Goal: Navigation & Orientation: Find specific page/section

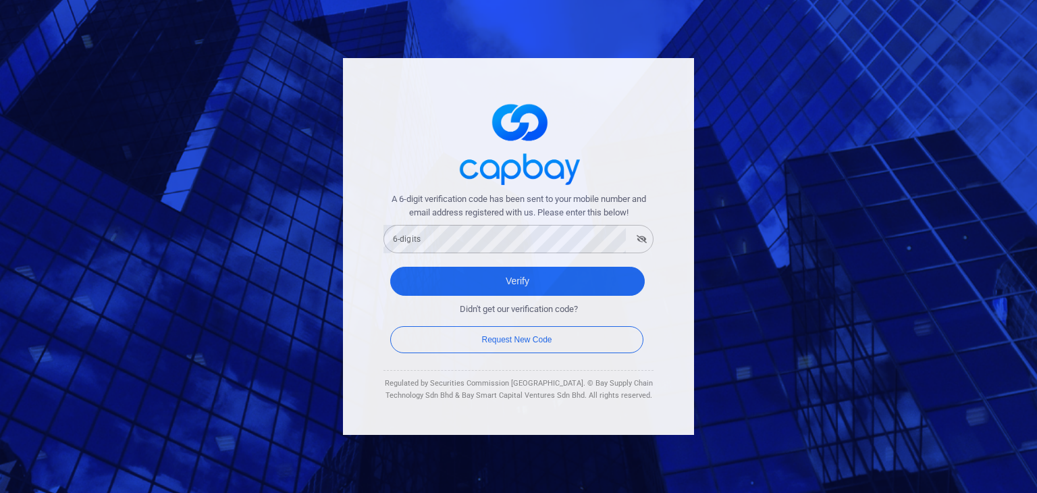
click at [745, 130] on div "A 6-digit verification code has been sent to your mobile number and email addre…" at bounding box center [518, 246] width 1037 height 493
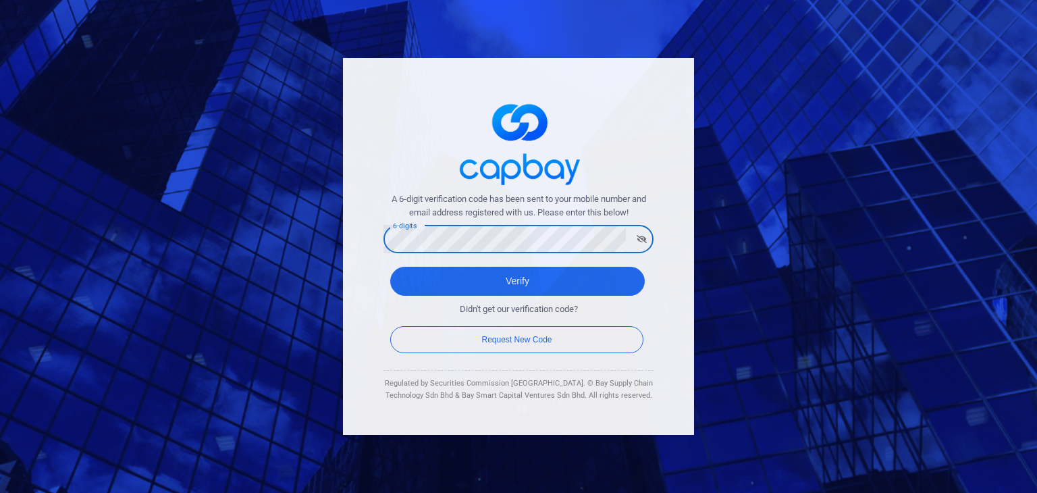
click at [390, 267] on button "Verify" at bounding box center [517, 281] width 254 height 29
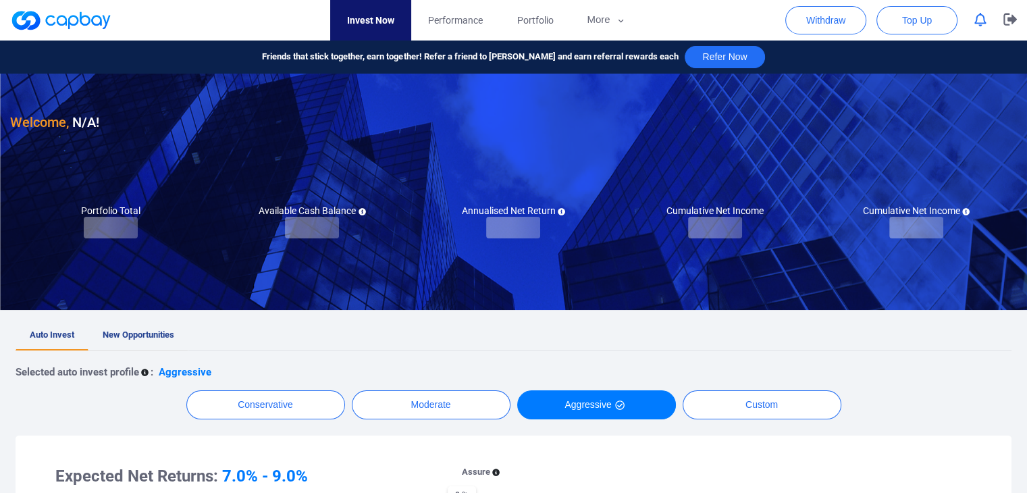
click at [130, 329] on span "New Opportunities" at bounding box center [139, 334] width 72 height 10
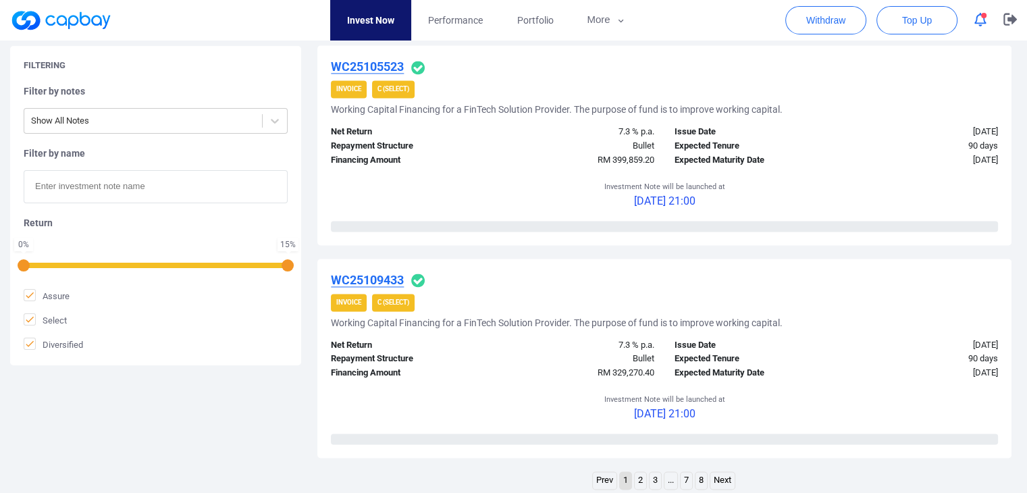
scroll to position [2160, 0]
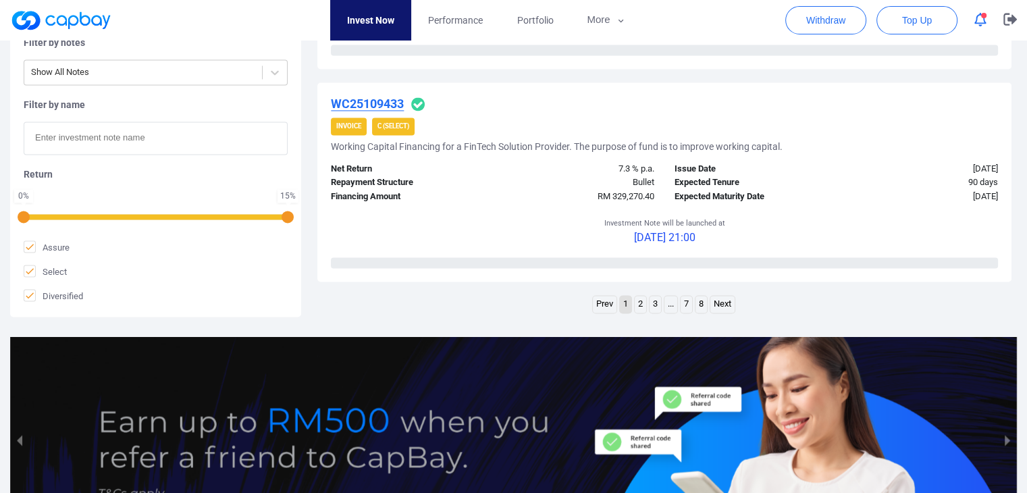
click at [720, 306] on link "Next" at bounding box center [722, 304] width 24 height 17
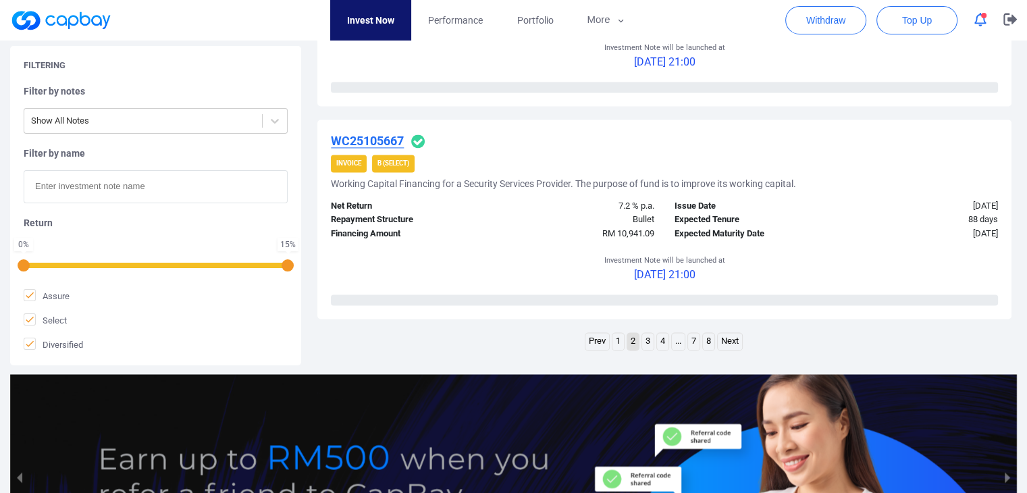
scroll to position [2184, 0]
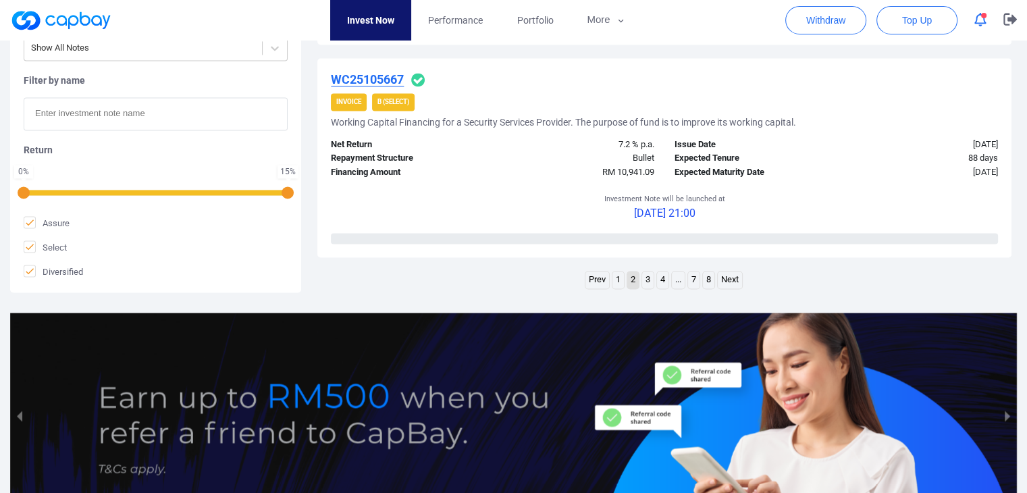
click at [731, 281] on link "Next" at bounding box center [729, 279] width 24 height 17
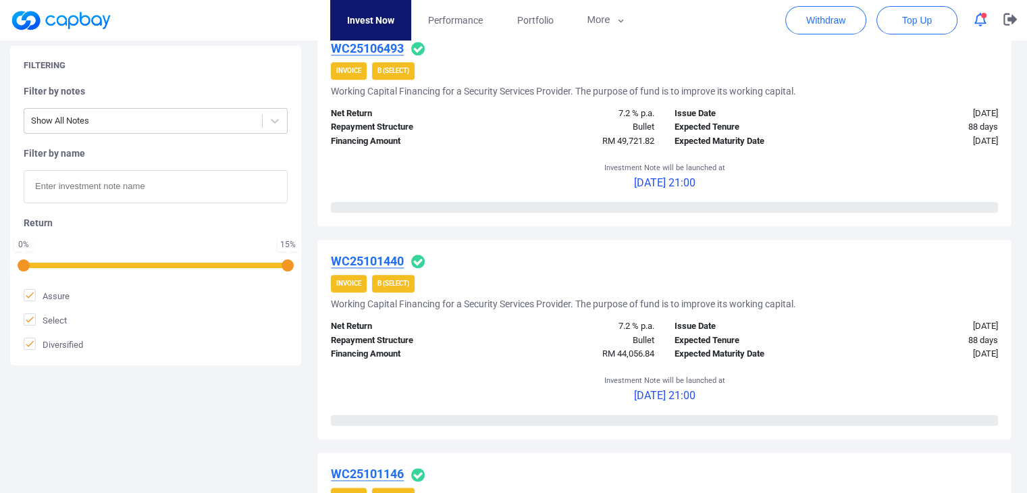
scroll to position [2049, 0]
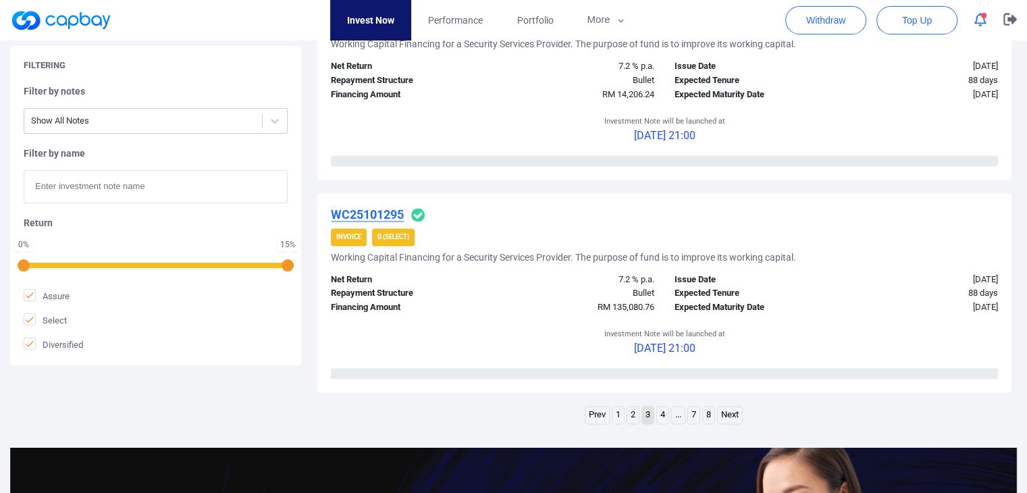
click at [729, 407] on link "Next" at bounding box center [729, 414] width 24 height 17
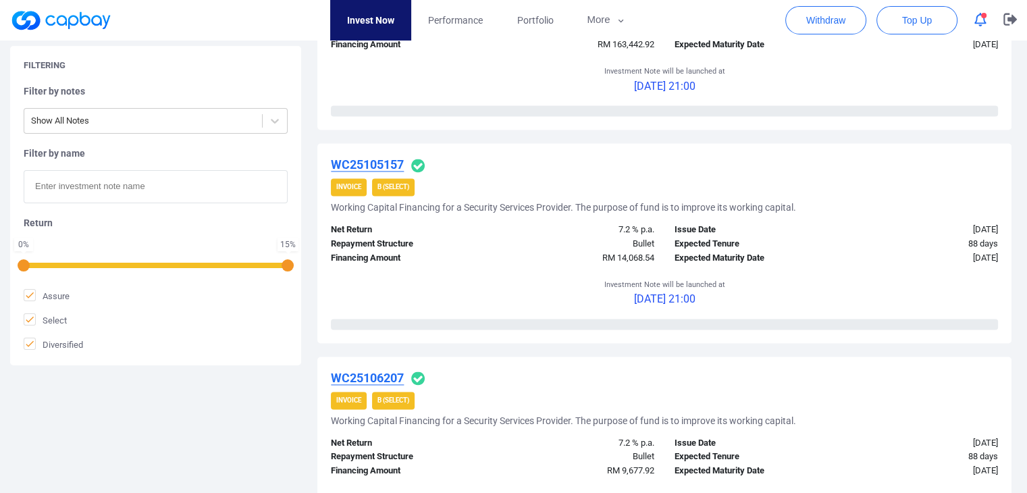
scroll to position [1890, 0]
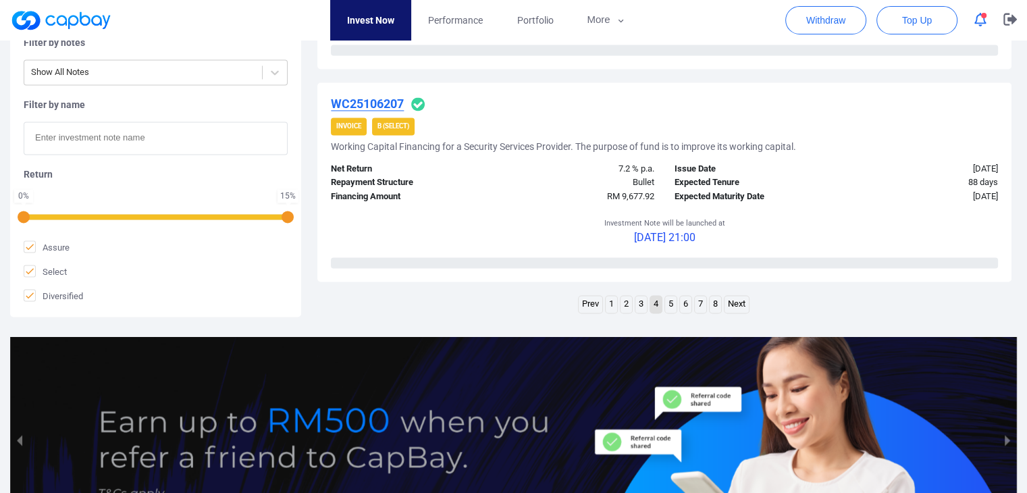
click at [745, 300] on link "Next" at bounding box center [736, 304] width 24 height 17
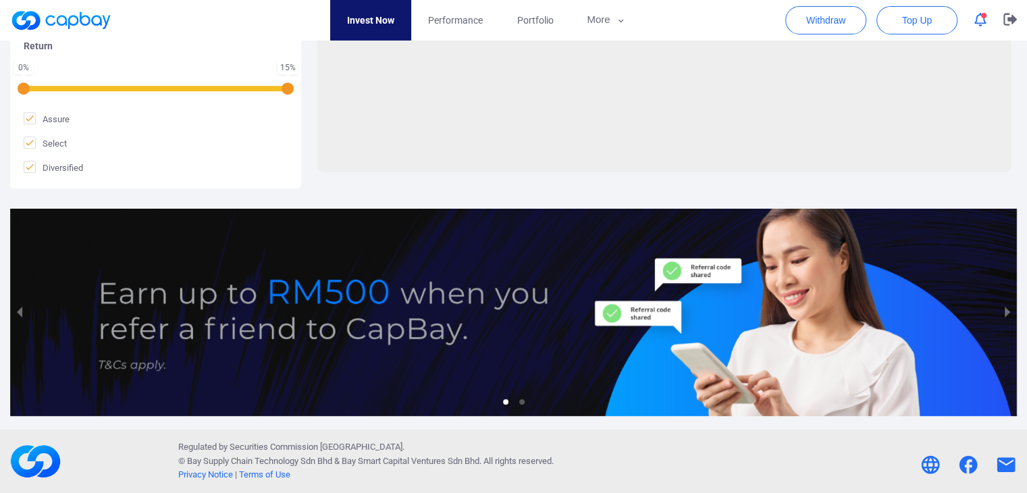
scroll to position [632, 0]
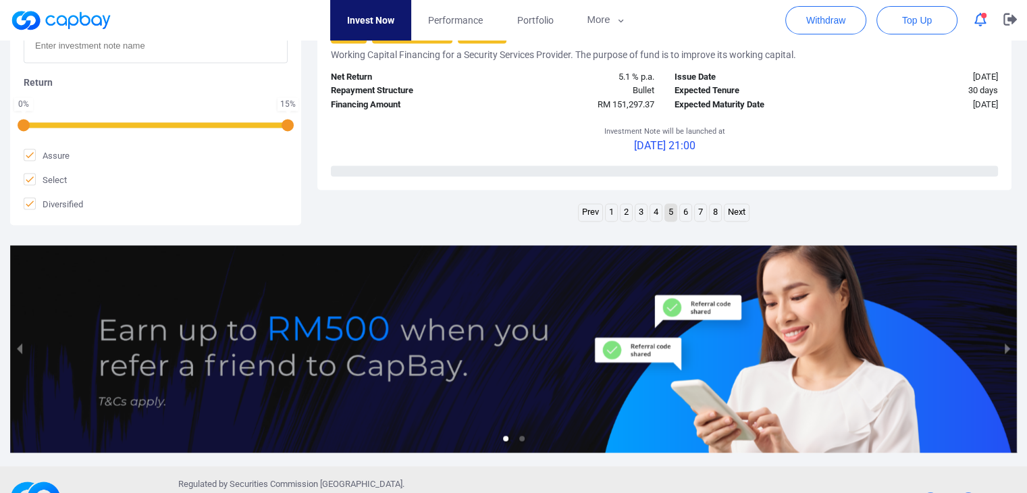
click at [739, 210] on link "Next" at bounding box center [736, 212] width 24 height 17
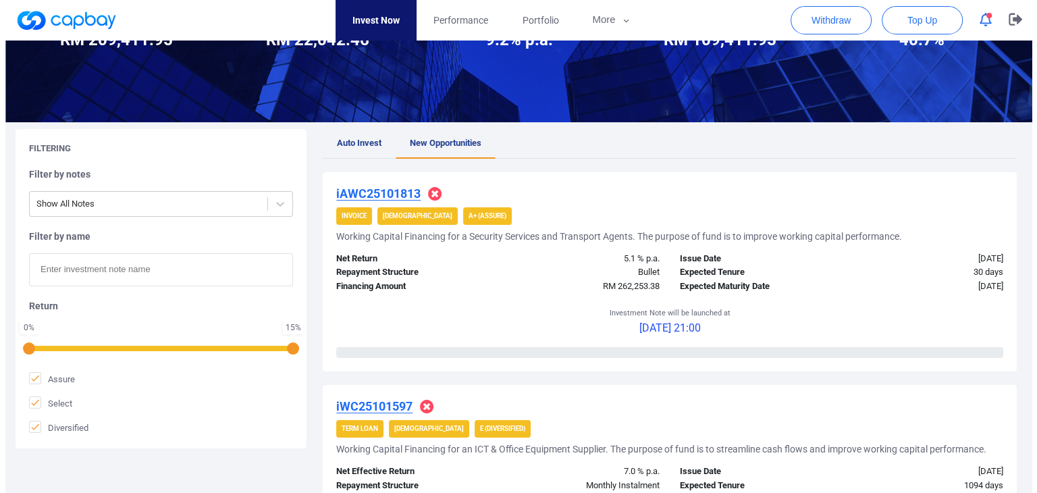
scroll to position [0, 0]
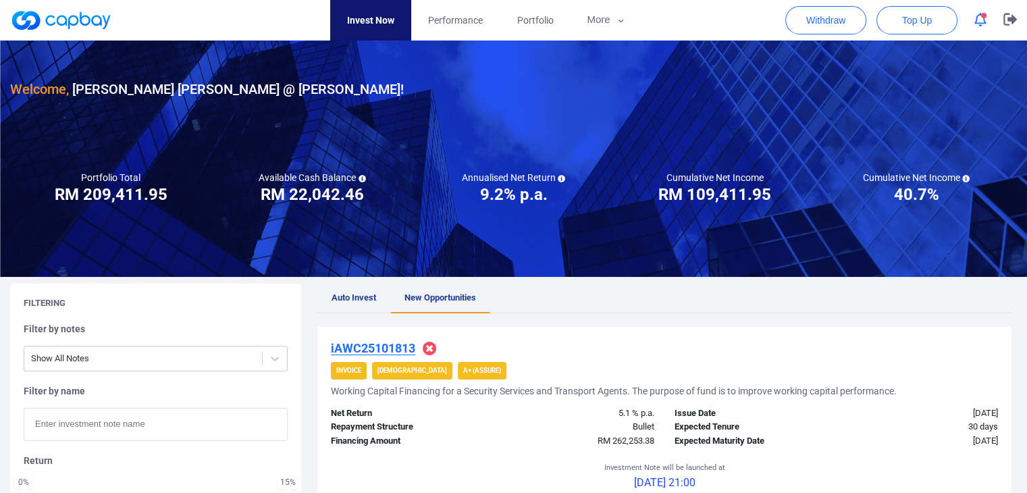
click at [974, 20] on icon "button" at bounding box center [980, 20] width 12 height 14
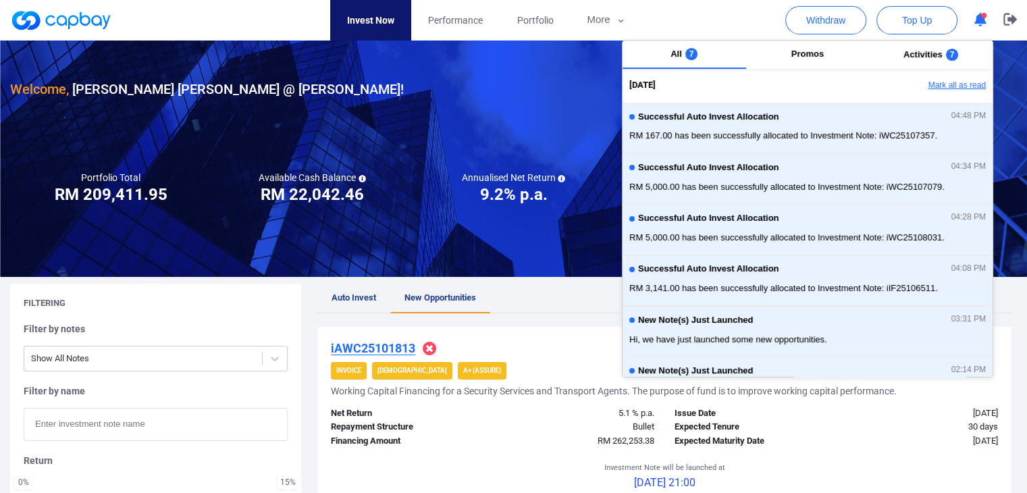
click at [969, 79] on button "Mark all as read" at bounding box center [919, 85] width 145 height 23
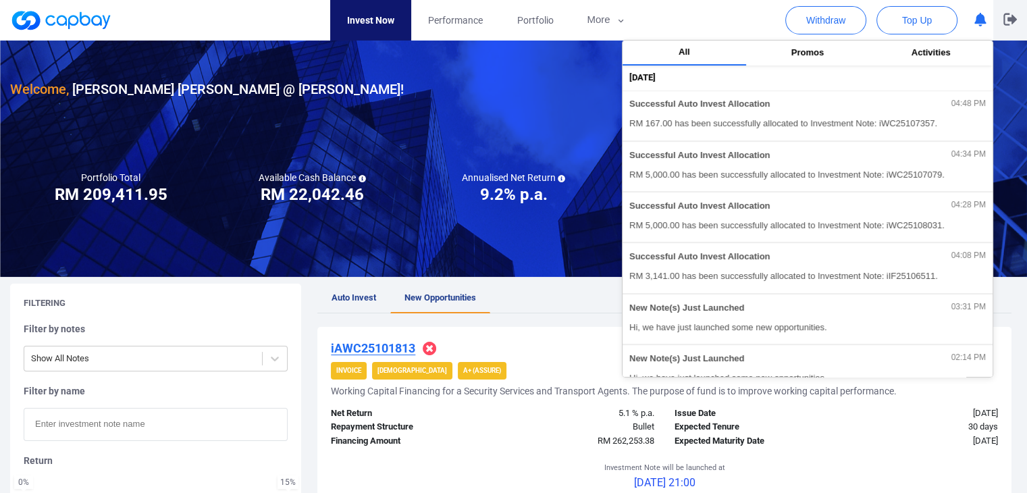
click at [1008, 20] on icon "button" at bounding box center [1009, 19] width 13 height 12
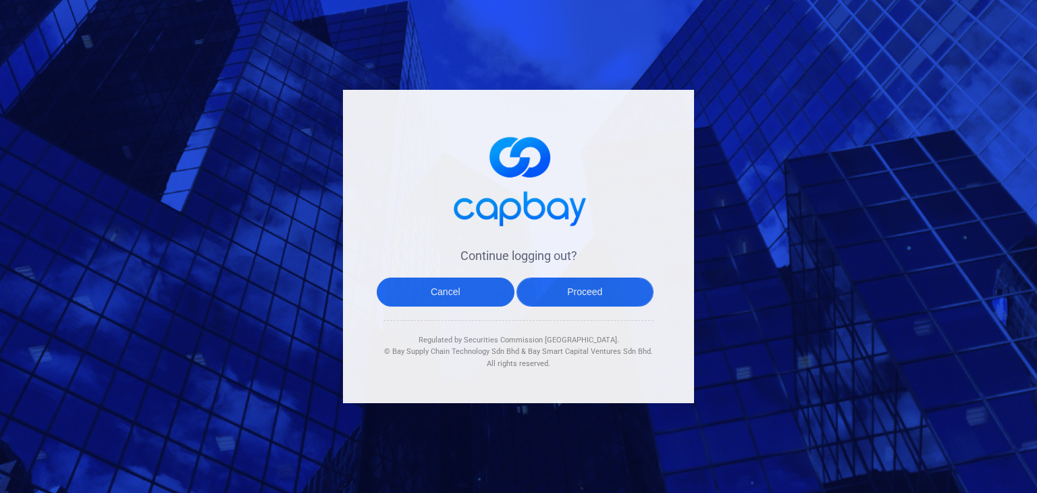
click at [614, 292] on button "Proceed" at bounding box center [585, 291] width 138 height 29
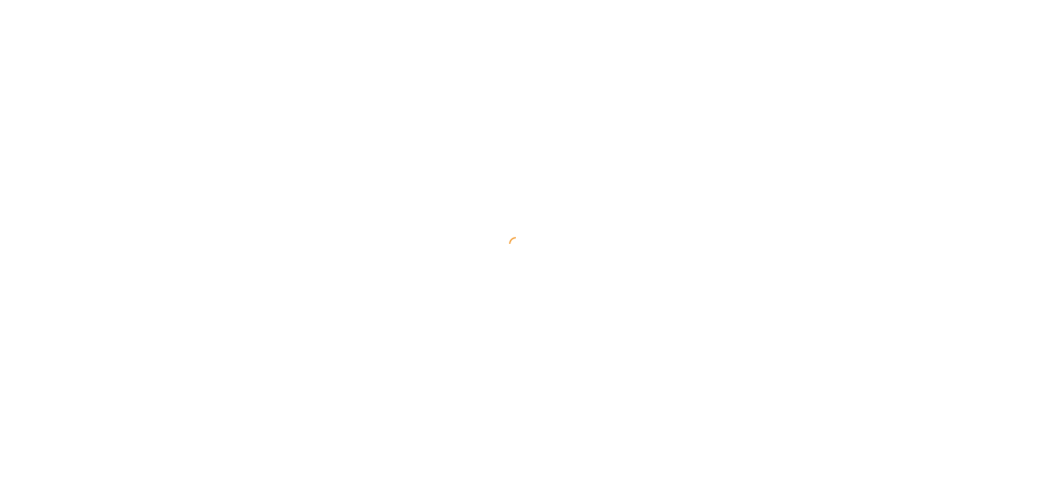
select select "MY"
